Goal: Task Accomplishment & Management: Use online tool/utility

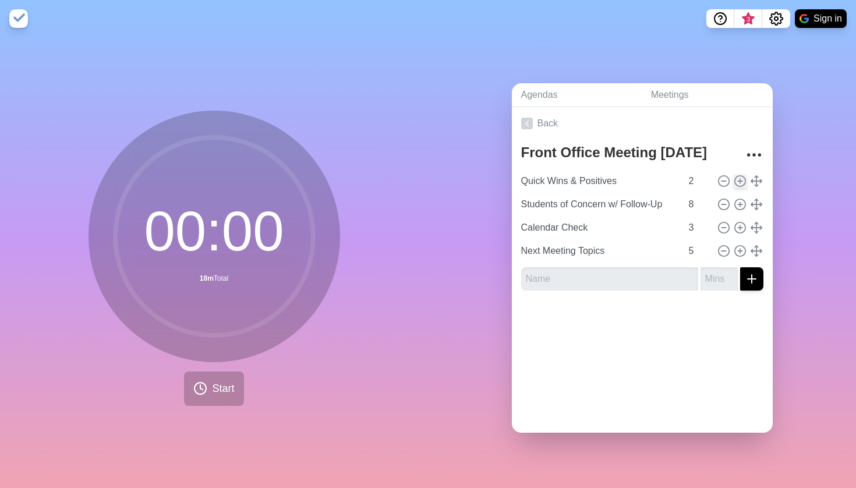
click at [740, 176] on icon at bounding box center [740, 181] width 13 height 13
type input "Quick Wins & Positives"
type input "2"
type input "Students of Concern w/ Follow-Up"
type input "8"
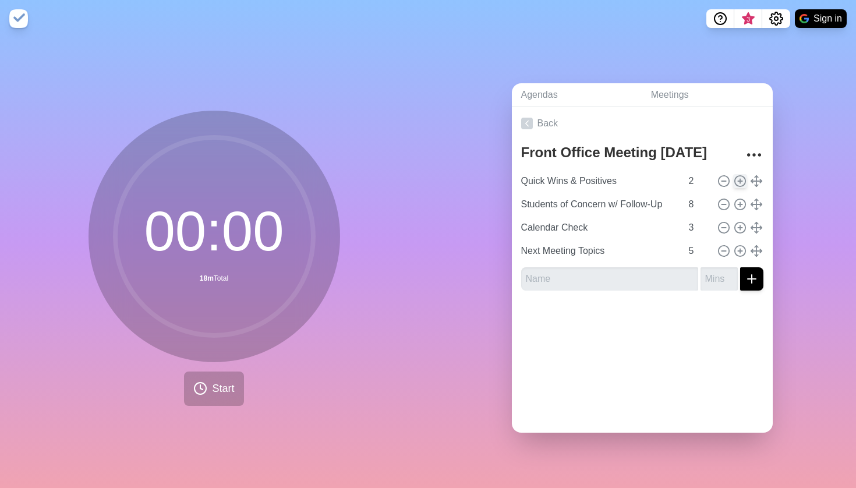
type input "Calendar Check"
type input "3"
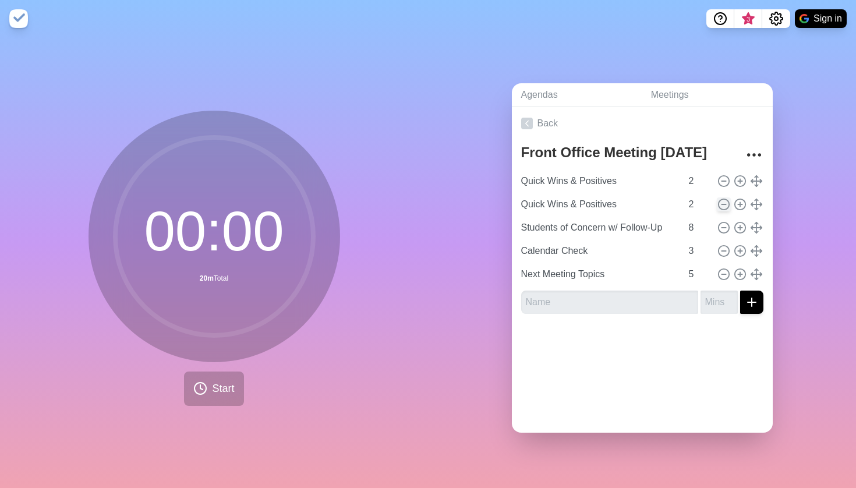
click at [727, 204] on icon at bounding box center [723, 204] width 13 height 13
type input "Students of Concern w/ Follow-Up"
type input "8"
type input "Calendar Check"
type input "3"
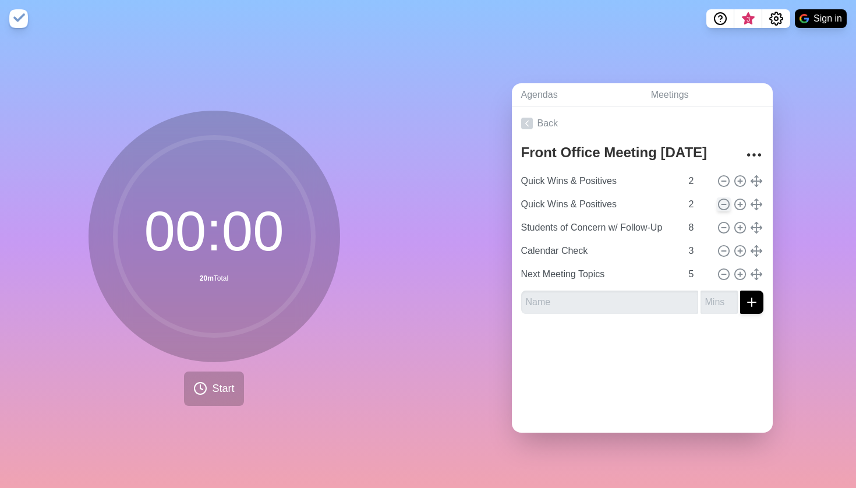
type input "Next Meeting Topics"
type input "5"
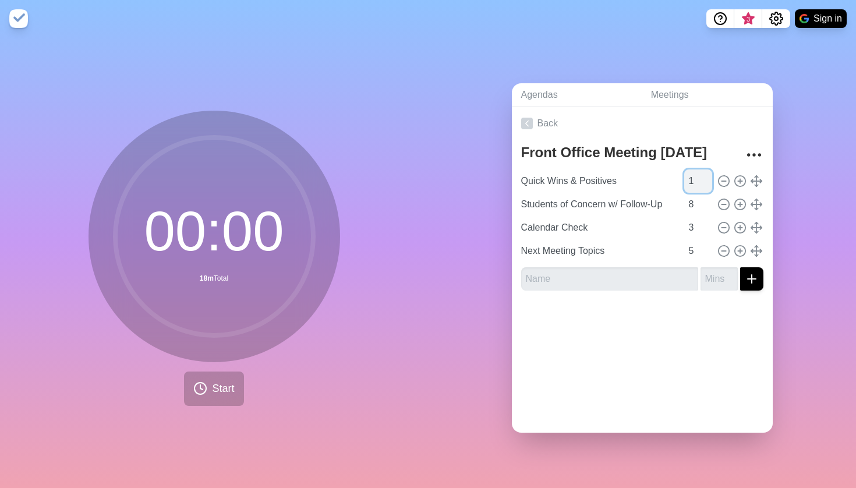
click at [707, 180] on input "1" at bounding box center [698, 180] width 28 height 23
click at [706, 179] on input "2" at bounding box center [698, 180] width 28 height 23
click at [706, 179] on input "3" at bounding box center [698, 180] width 28 height 23
type input "4"
click at [706, 179] on input "4" at bounding box center [698, 180] width 28 height 23
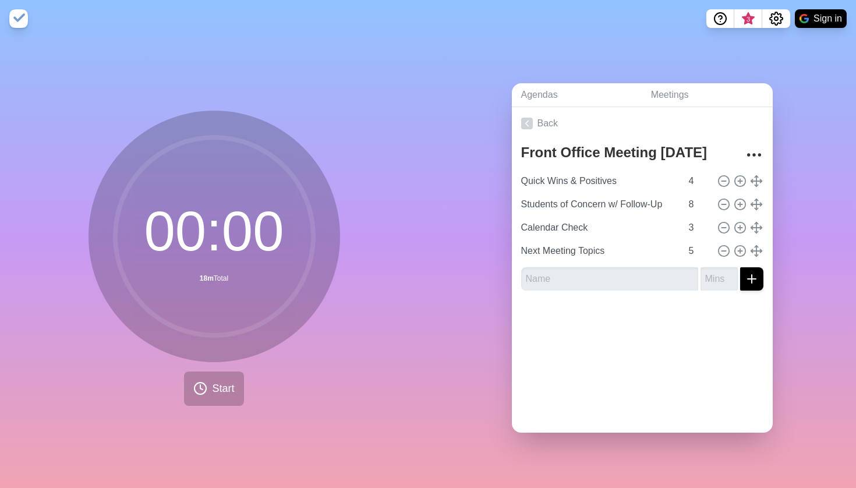
click at [789, 148] on div "Agendas Meetings Back Front Office Meeting [DATE] Quick Wins & Positives 4 Stud…" at bounding box center [642, 262] width 428 height 451
click at [553, 91] on link "Agendas" at bounding box center [577, 95] width 130 height 24
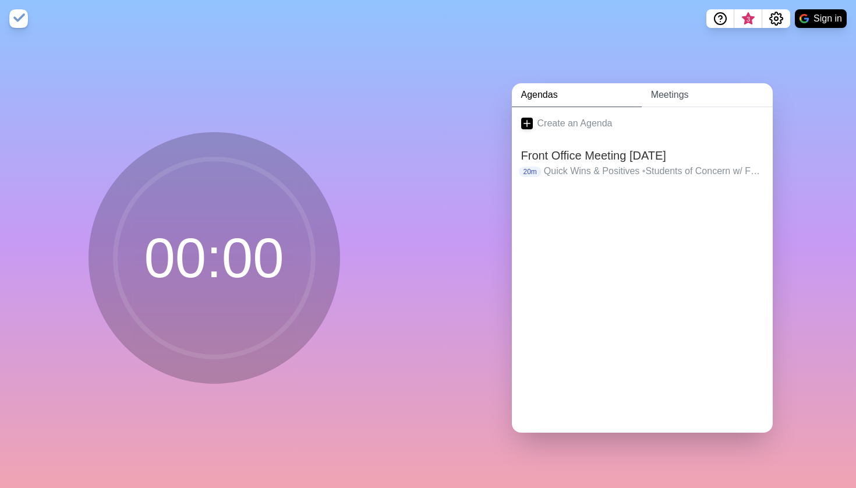
click at [656, 99] on link "Meetings" at bounding box center [707, 95] width 131 height 24
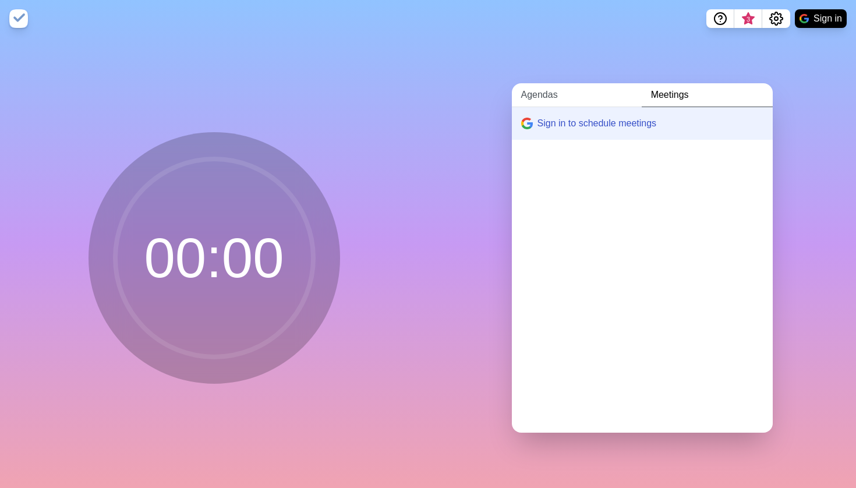
click at [554, 94] on link "Agendas" at bounding box center [577, 95] width 130 height 24
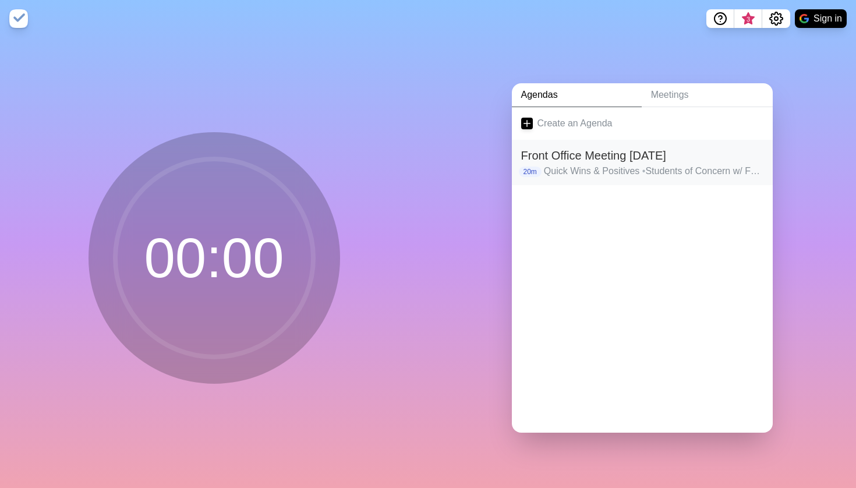
click at [589, 162] on h2 "Front Office Meeting [DATE]" at bounding box center [642, 155] width 242 height 17
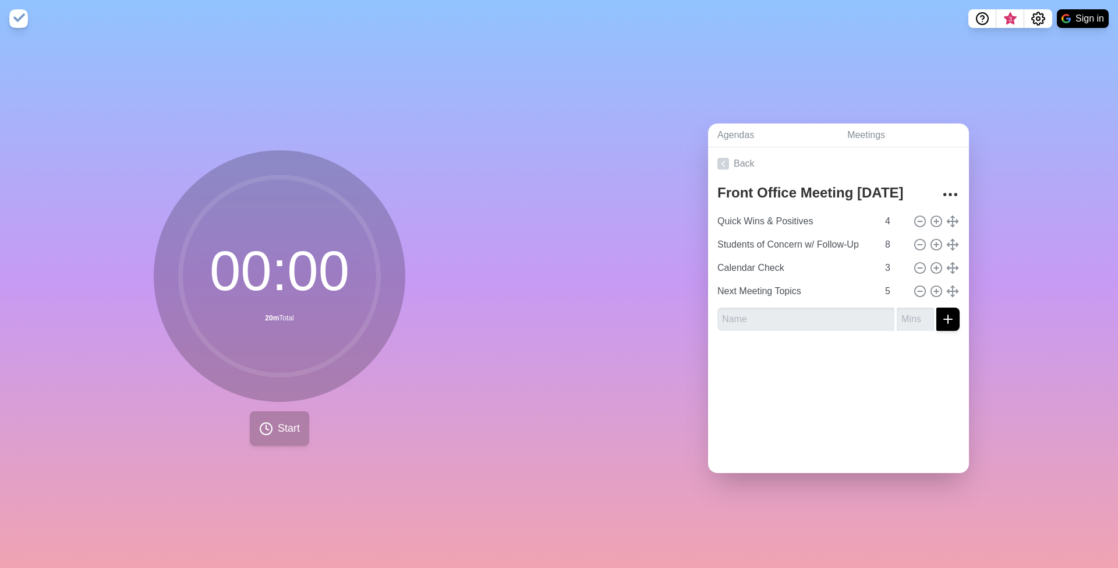
click at [289, 420] on span "Start" at bounding box center [289, 428] width 22 height 16
